Goal: Information Seeking & Learning: Learn about a topic

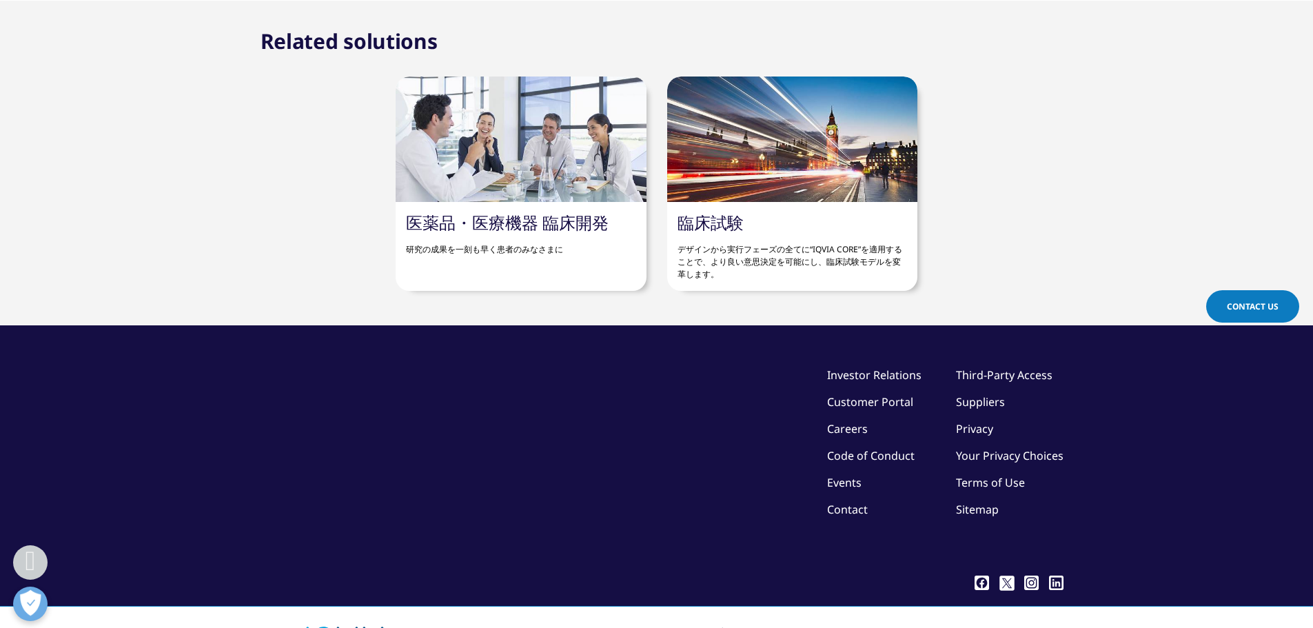
scroll to position [827, 0]
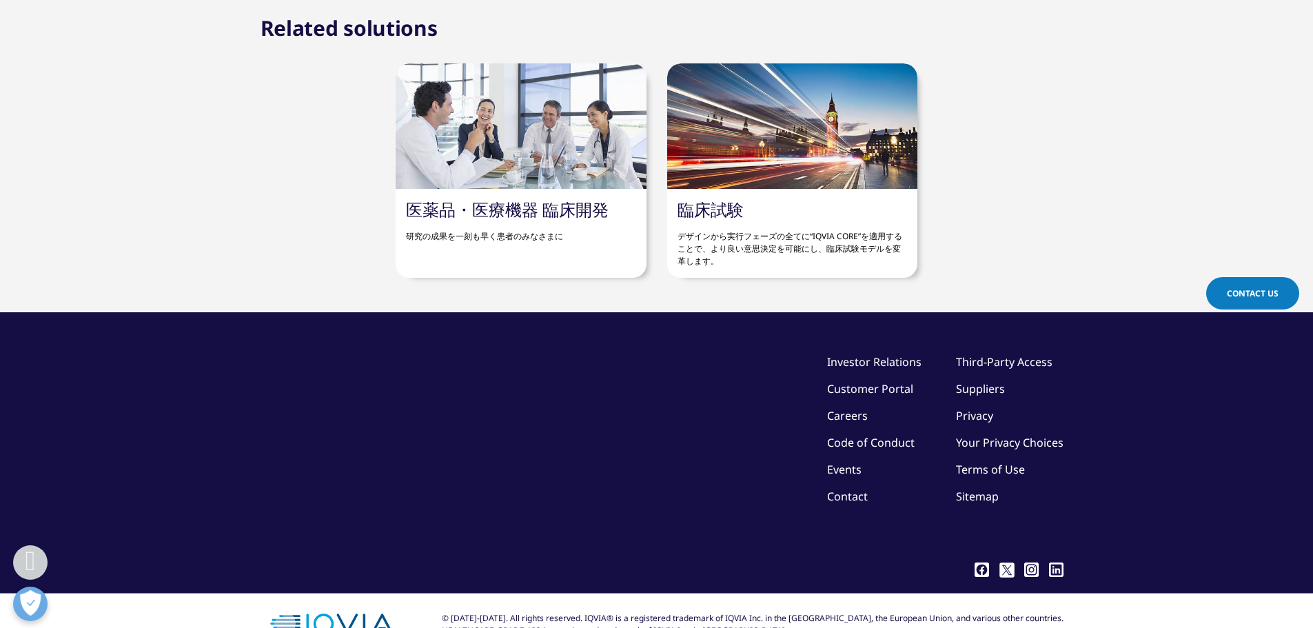
click at [772, 249] on p "デザインから実行フェーズの全てに“IQVIA CORE”を適用することで、より良い意思決定を可能にし、臨床試験モデルを変革します。" at bounding box center [792, 244] width 230 height 48
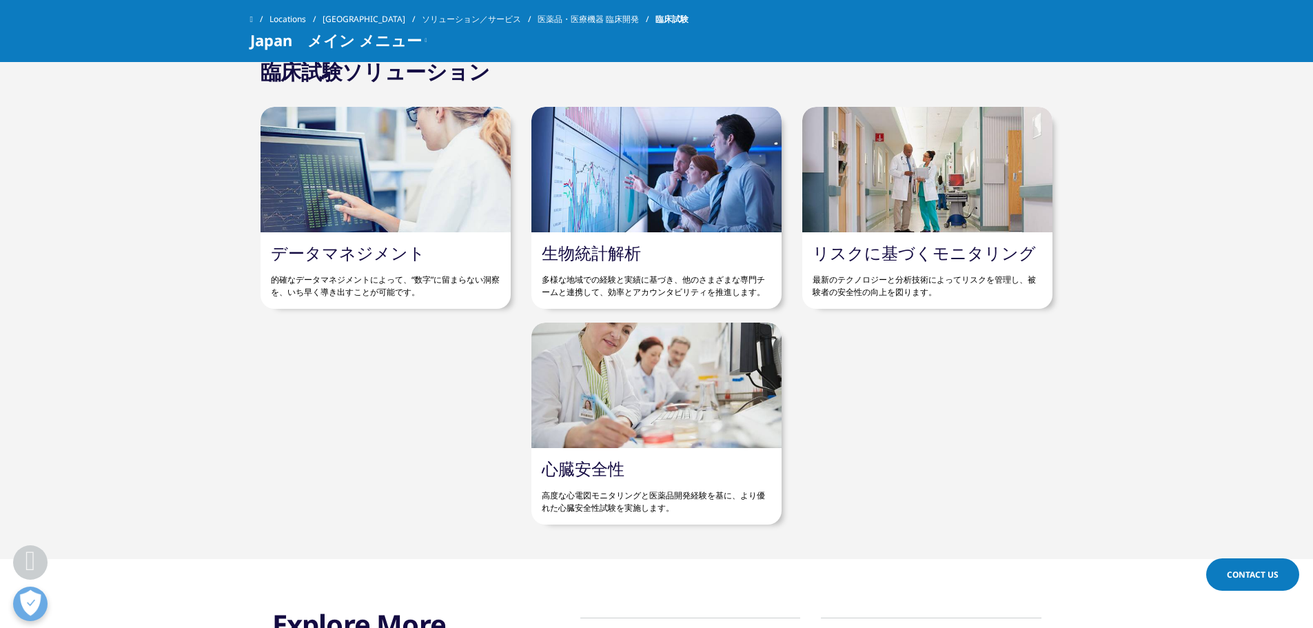
scroll to position [2092, 0]
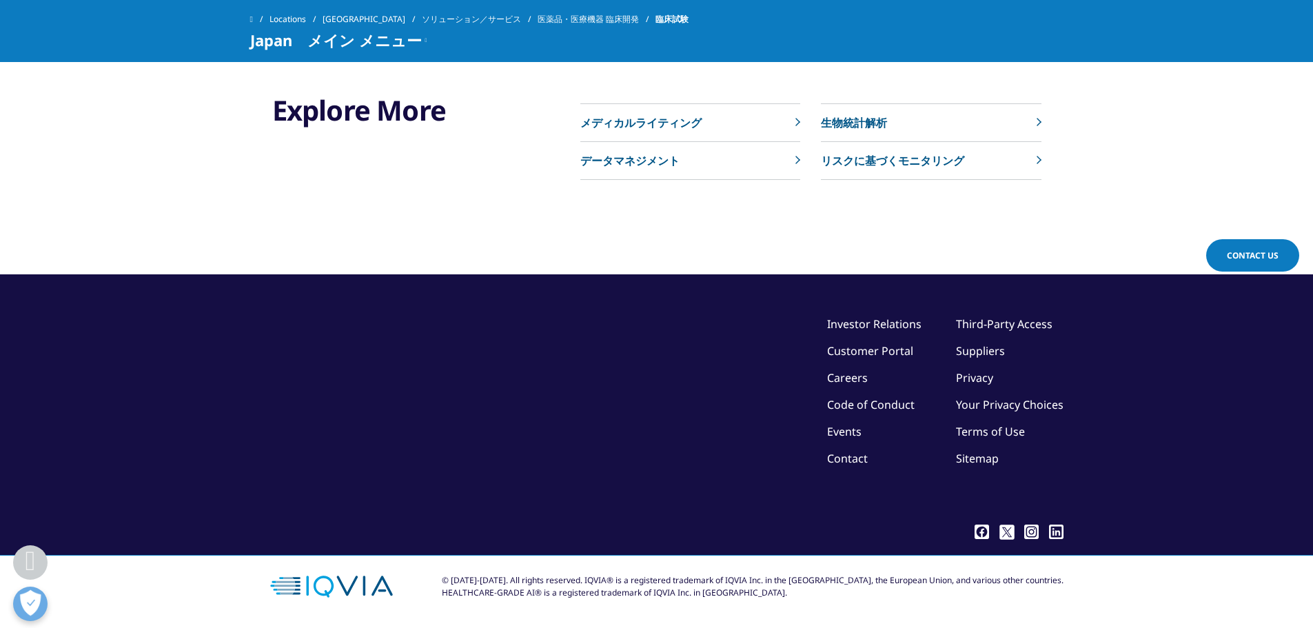
click at [973, 159] on link "リスクに基づくモニタリング" at bounding box center [931, 161] width 220 height 38
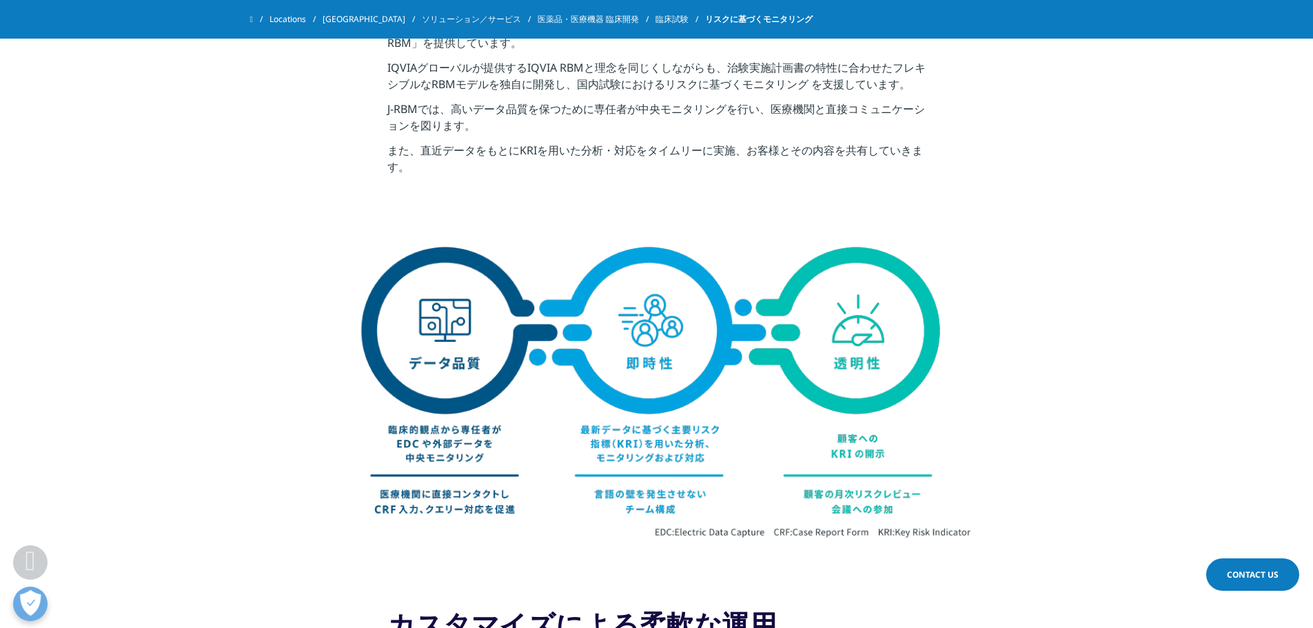
scroll to position [1099, 0]
